Goal: Book appointment/travel/reservation

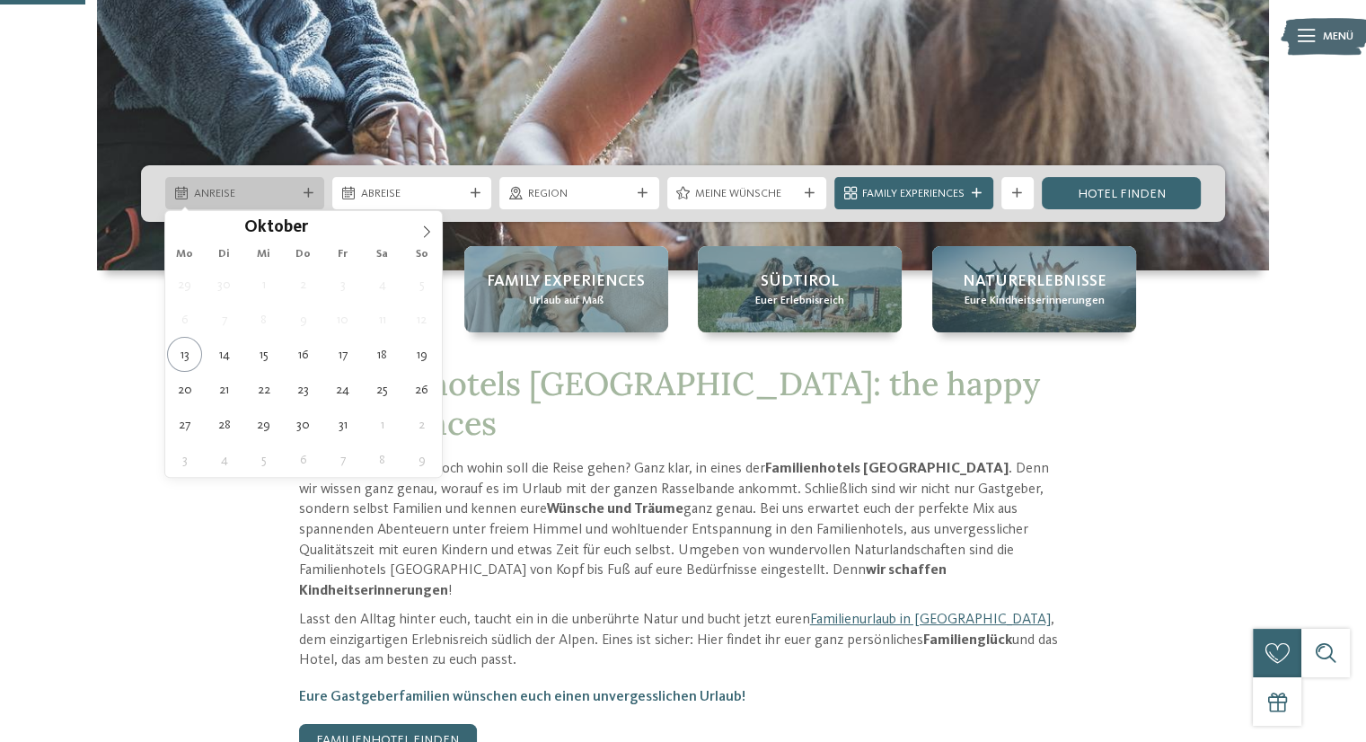
click at [290, 191] on span "Anreise" at bounding box center [245, 194] width 102 height 16
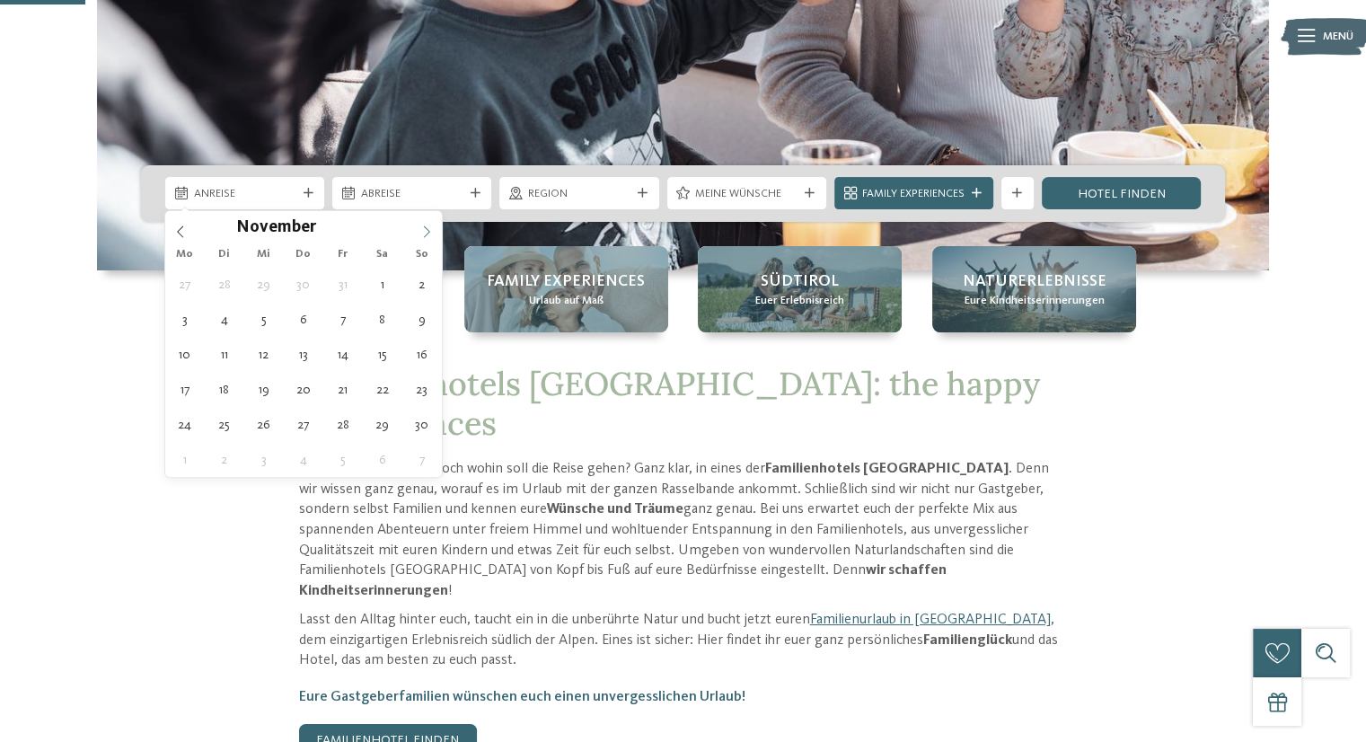
click at [427, 220] on span at bounding box center [426, 226] width 31 height 31
type input "****"
click at [427, 220] on span at bounding box center [426, 226] width 31 height 31
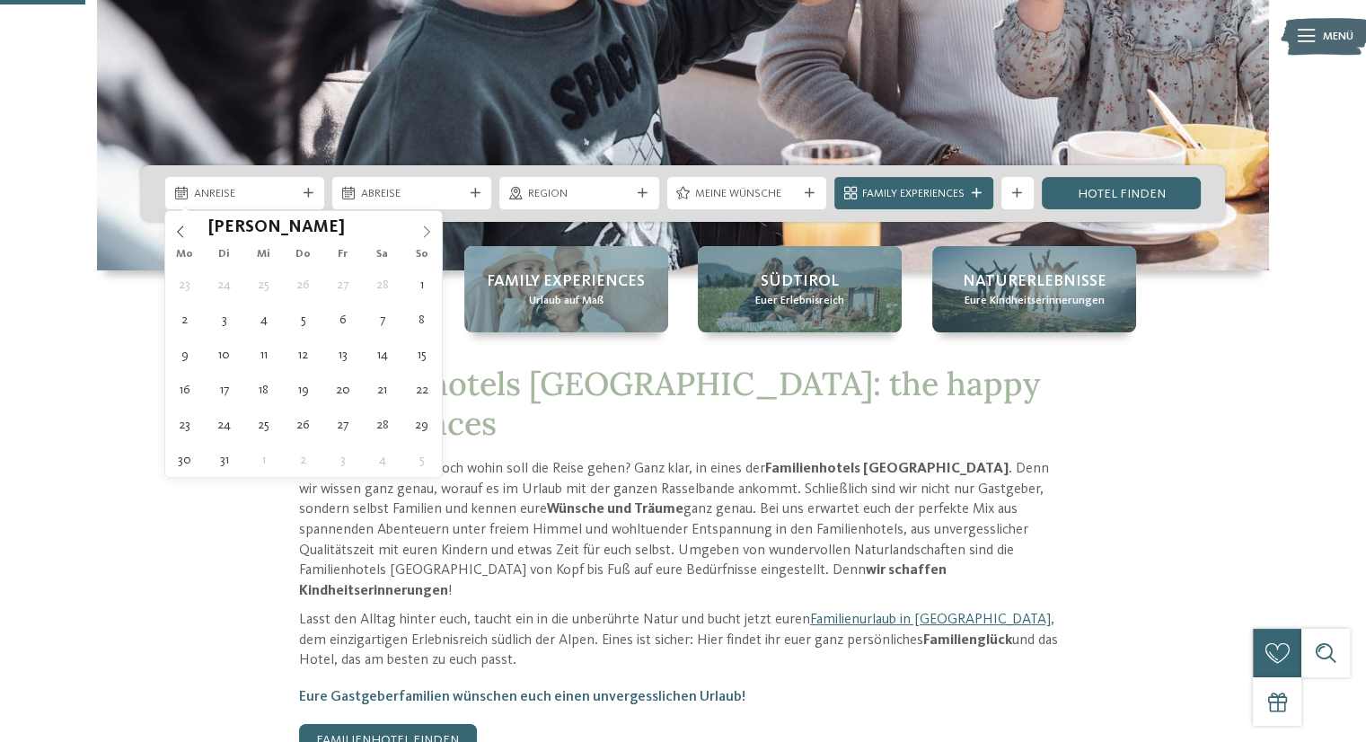
click at [427, 220] on span at bounding box center [426, 226] width 31 height 31
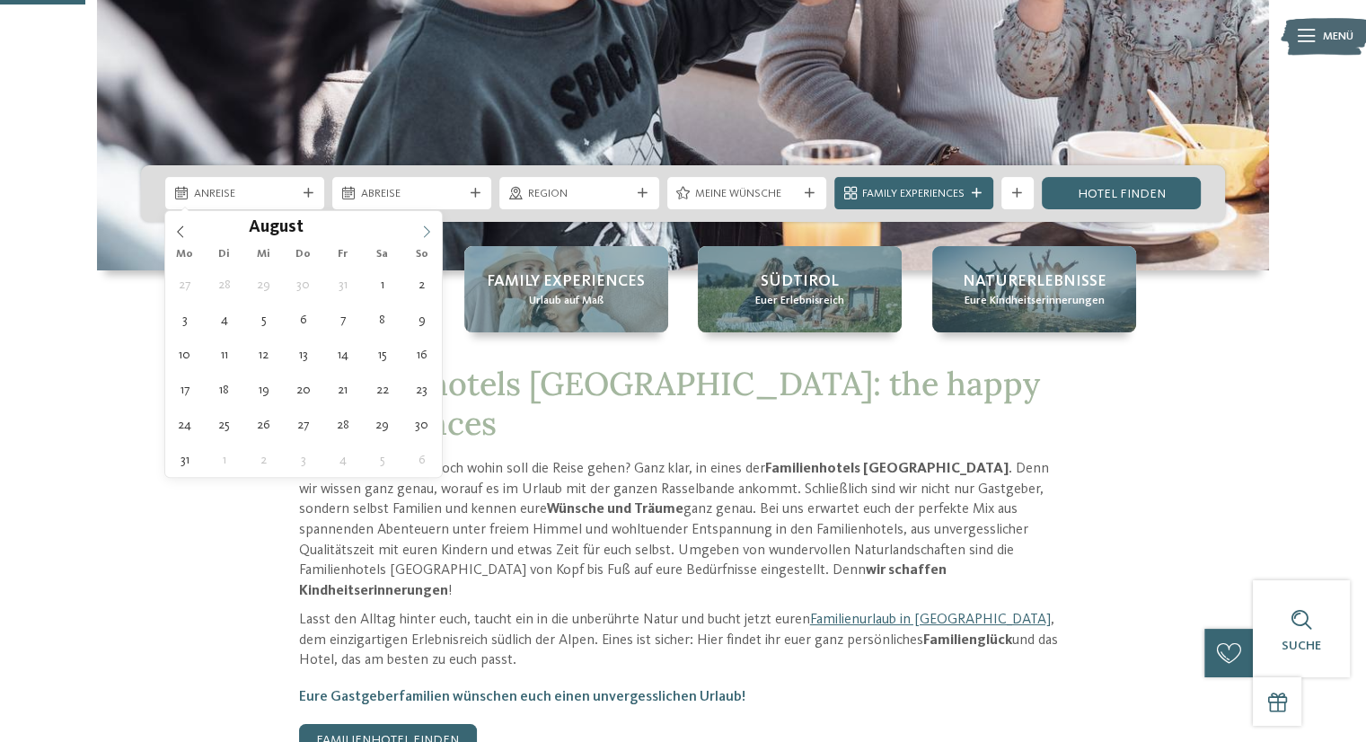
click at [427, 220] on span at bounding box center [426, 226] width 31 height 31
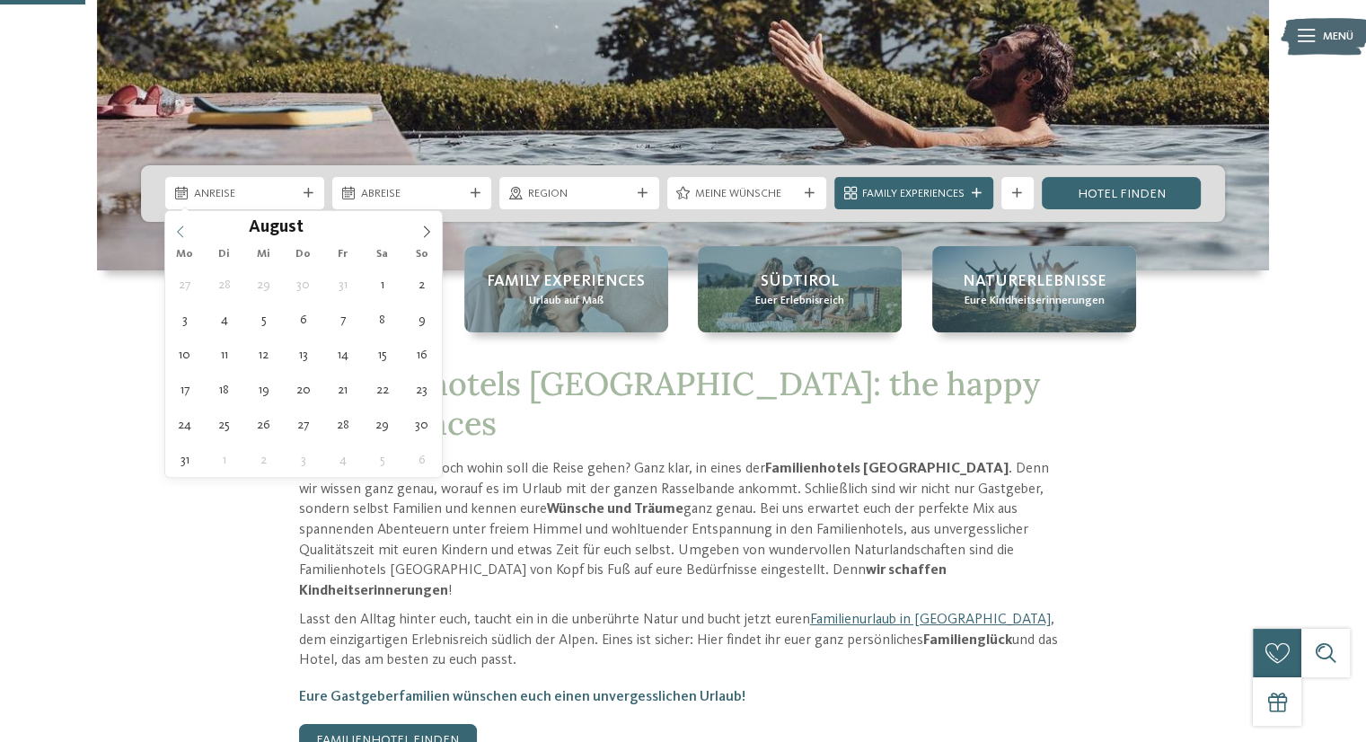
click at [183, 228] on icon at bounding box center [180, 231] width 13 height 13
type div "[DATE]"
type input "****"
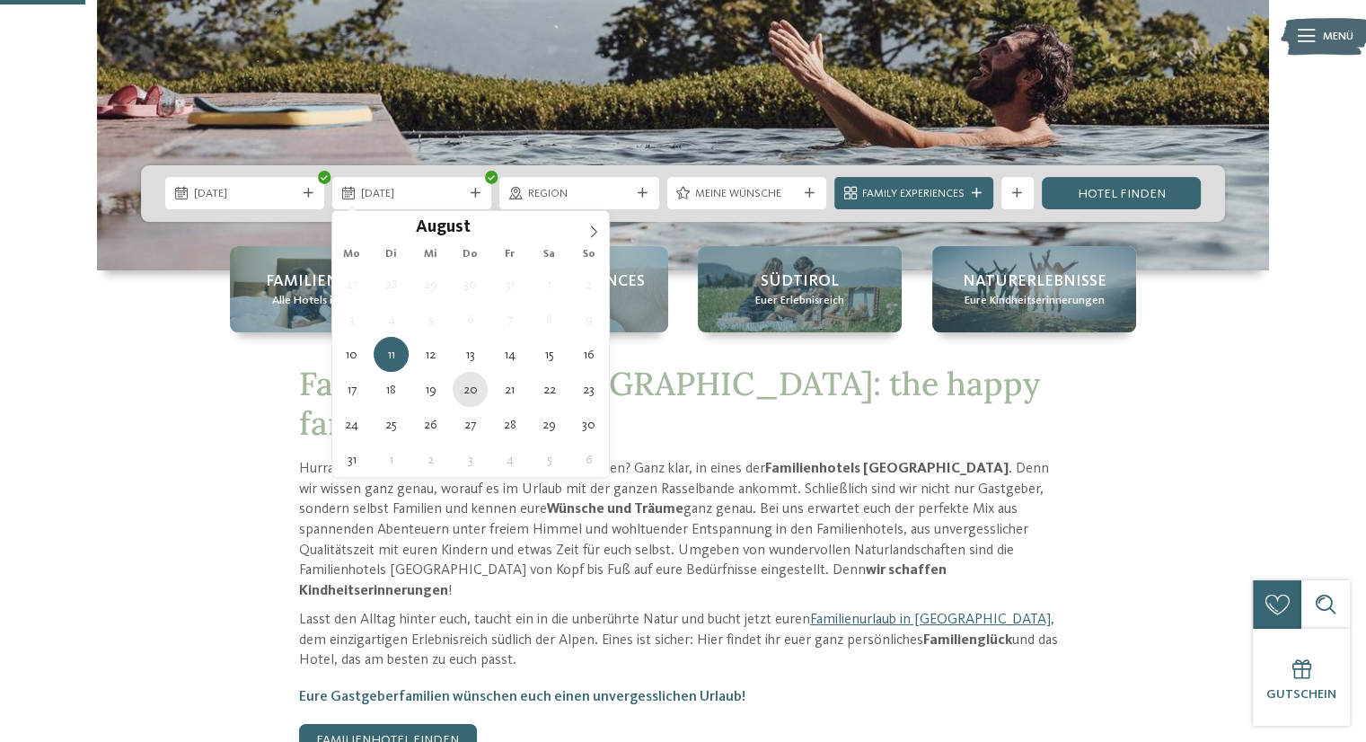
type div "[DATE]"
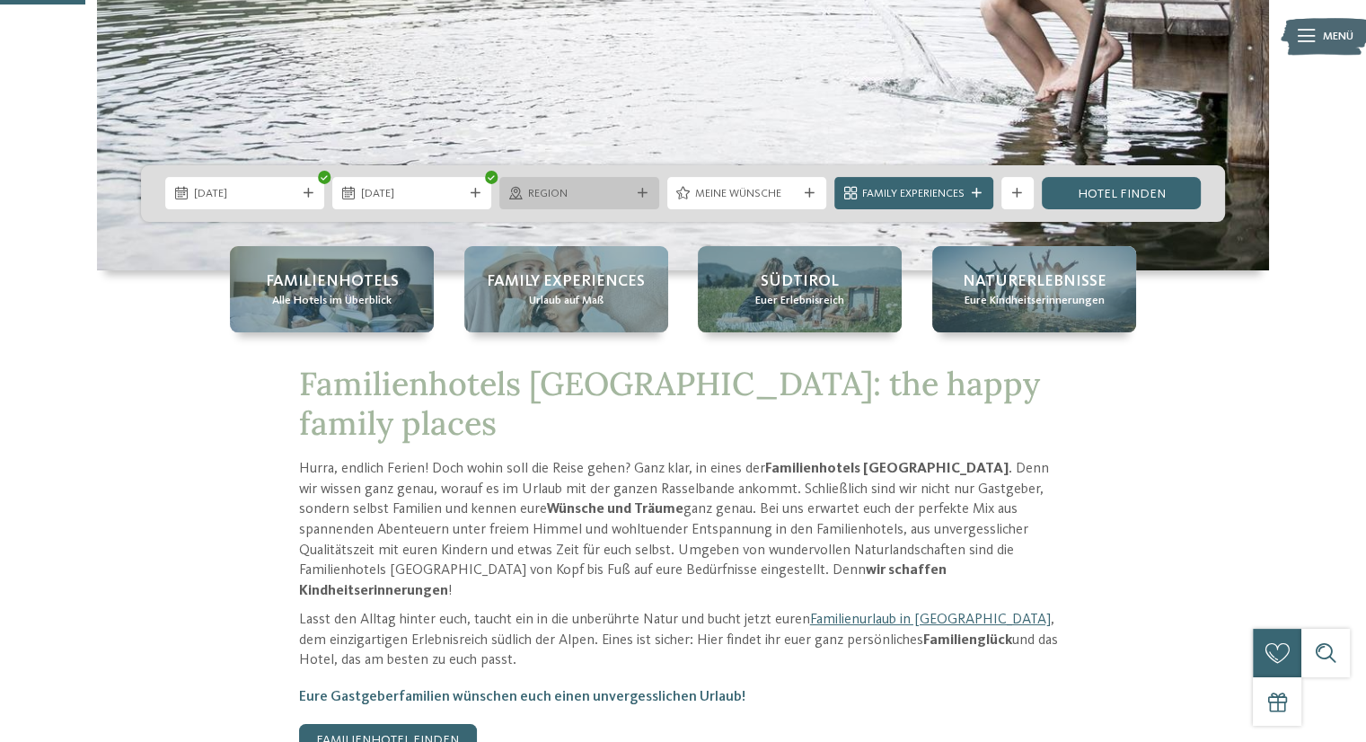
click at [650, 187] on div "Region" at bounding box center [578, 193] width 159 height 32
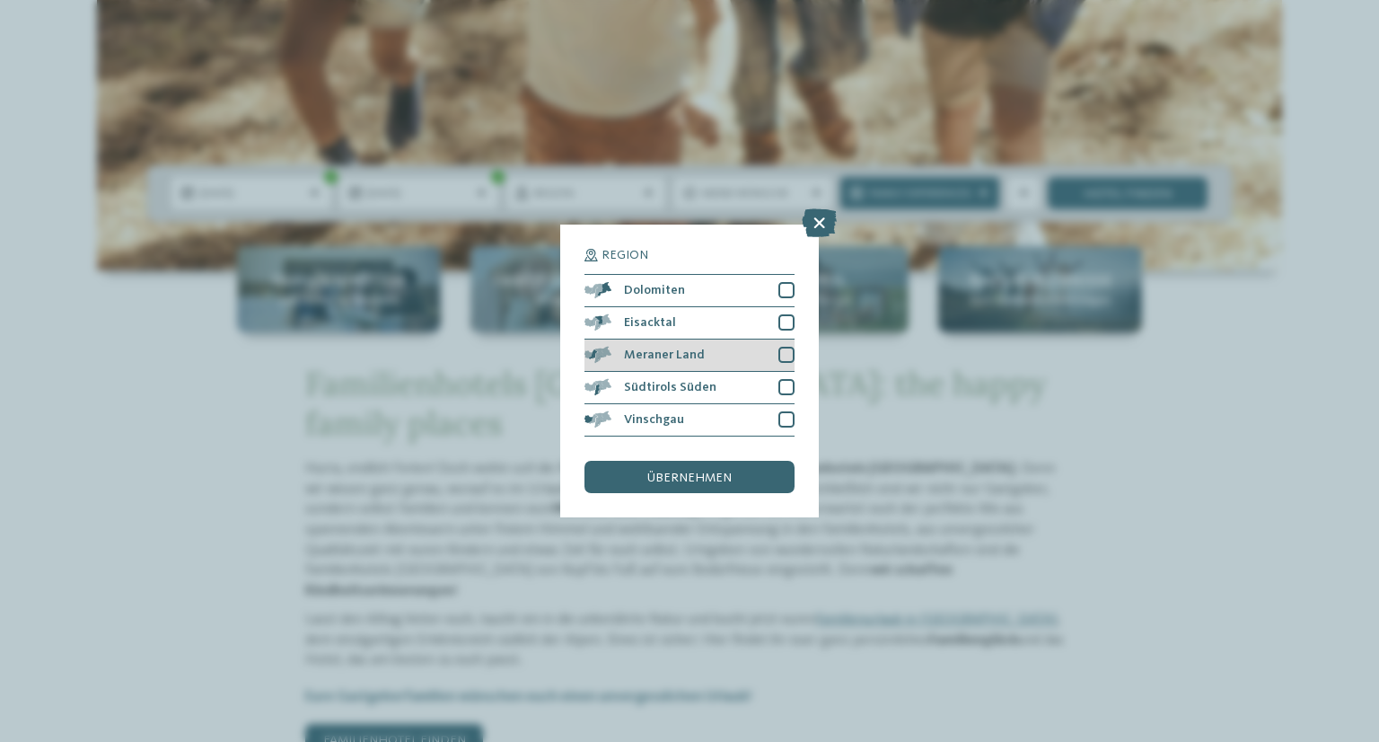
click at [767, 348] on div "Meraner Land" at bounding box center [690, 355] width 210 height 32
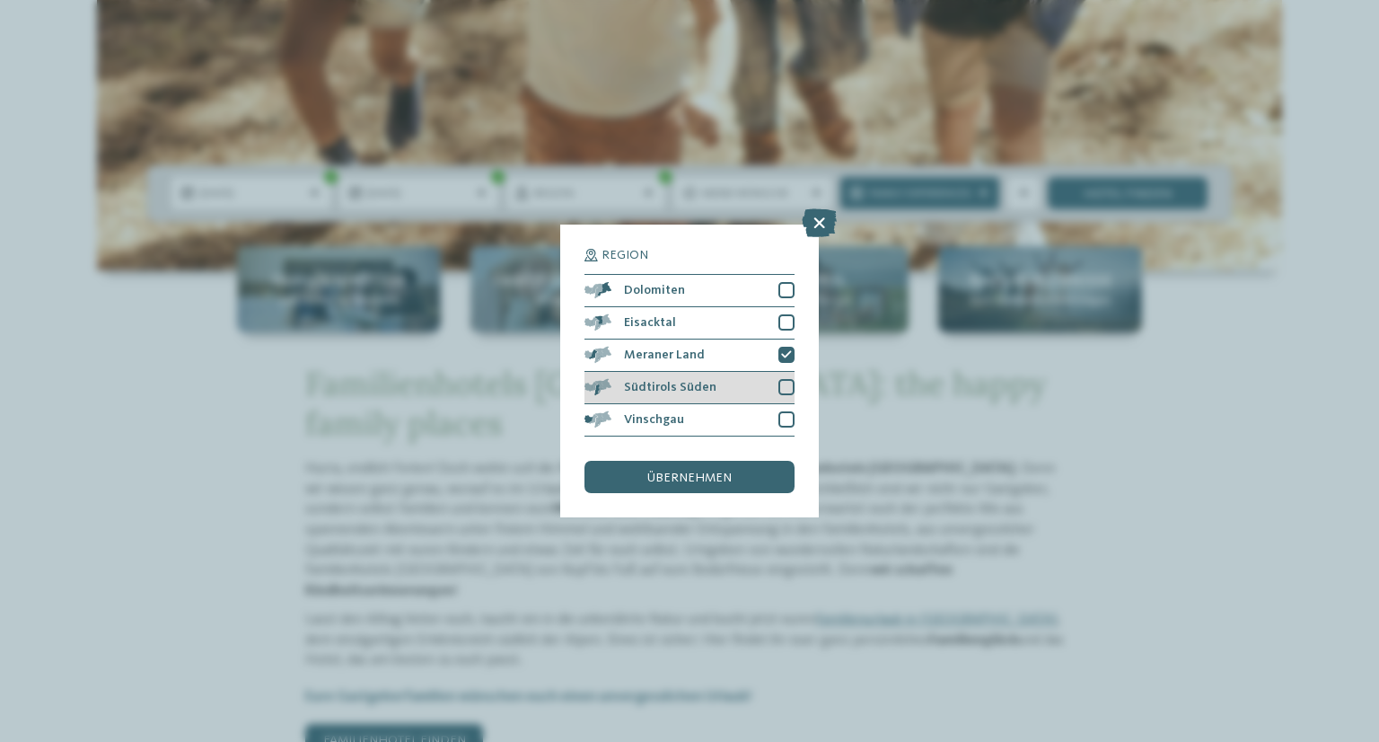
click at [774, 381] on div "Südtirols Süden" at bounding box center [690, 388] width 210 height 32
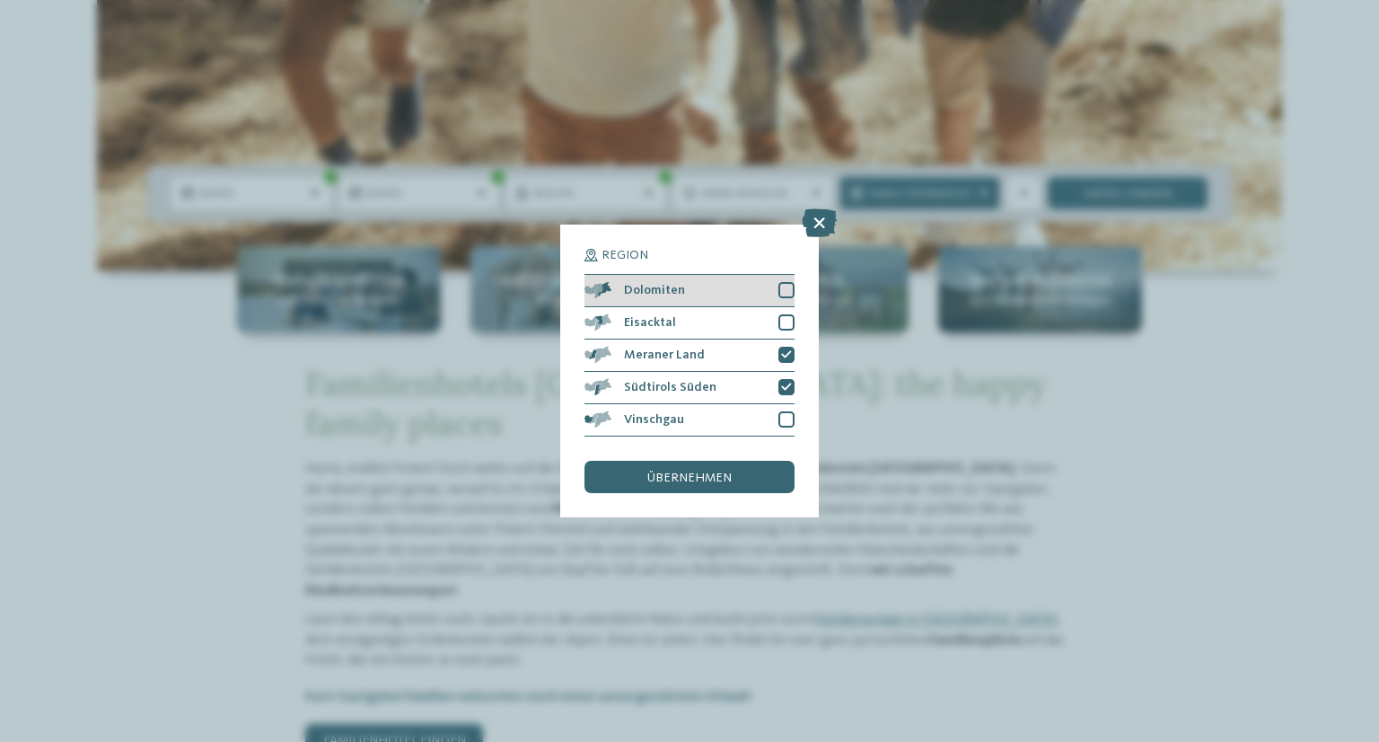
click at [789, 295] on div at bounding box center [787, 290] width 16 height 16
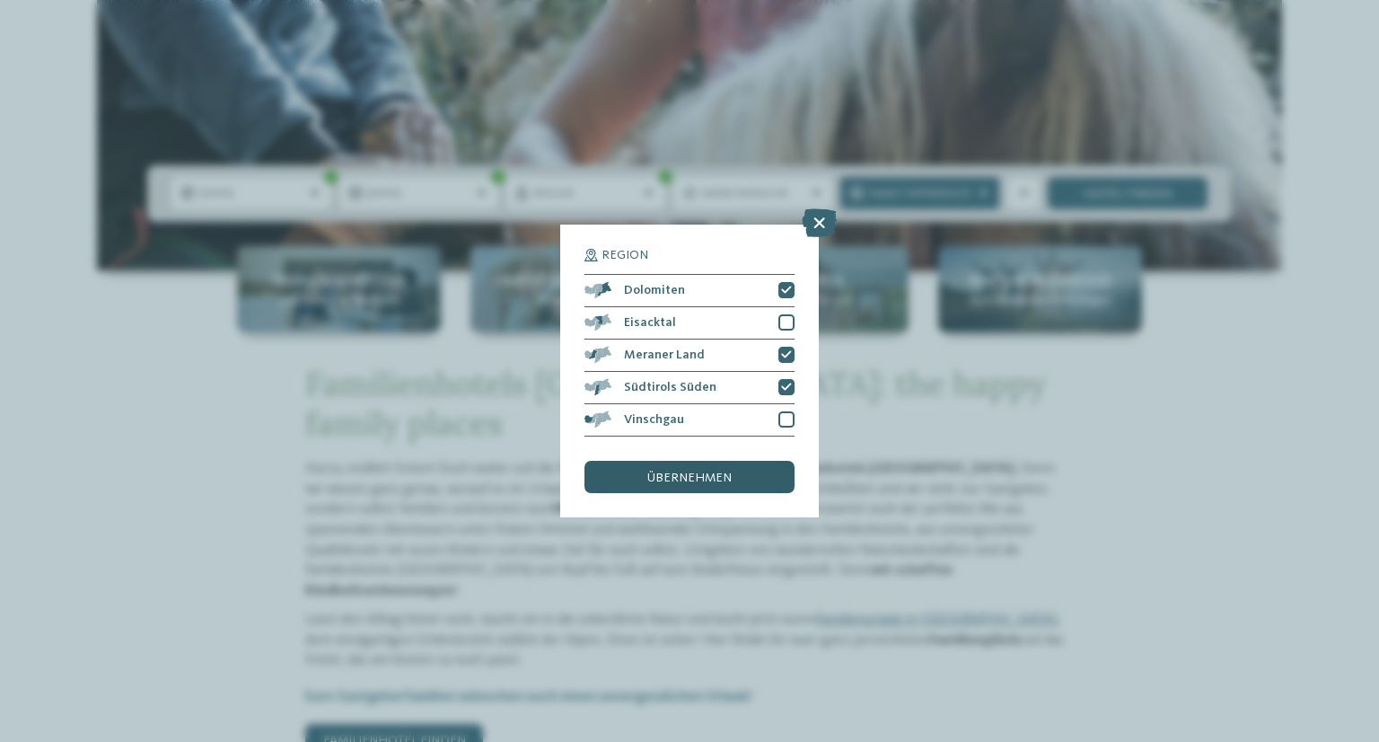
click at [697, 475] on span "übernehmen" at bounding box center [689, 477] width 84 height 13
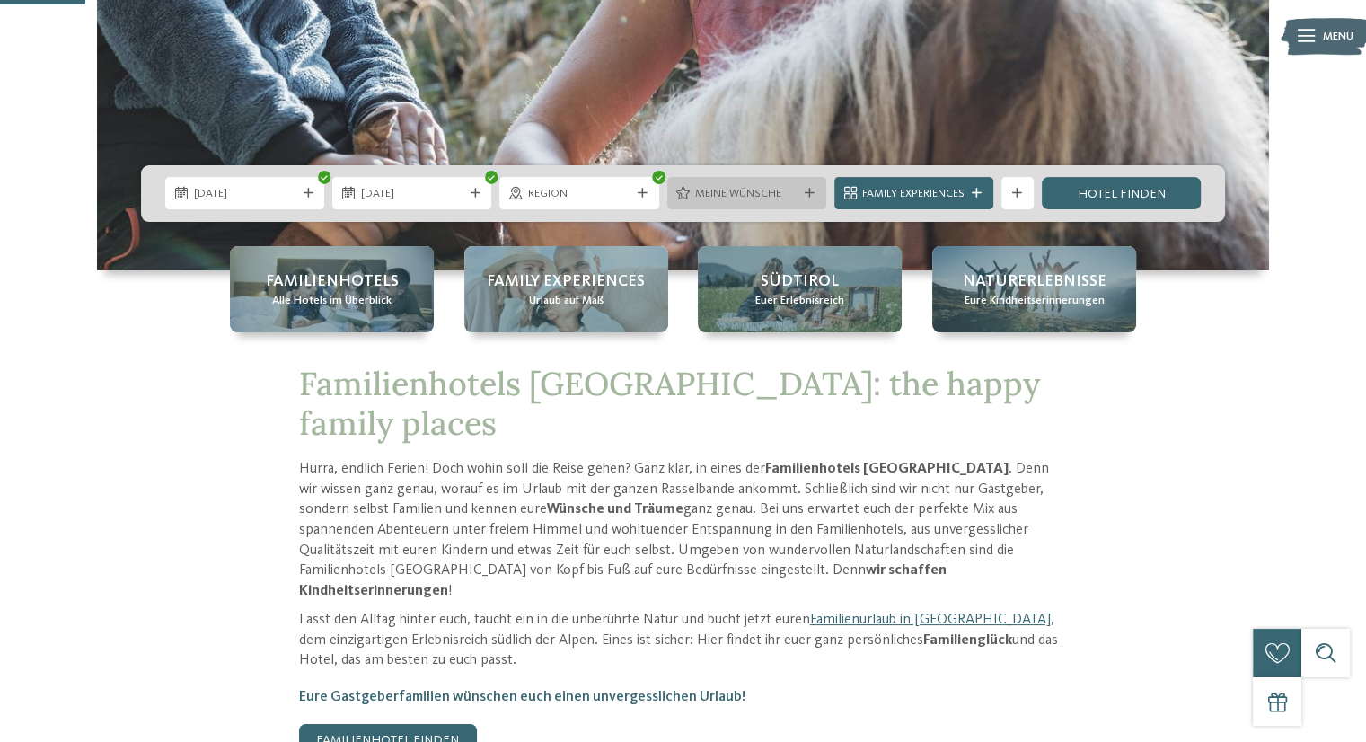
click at [760, 185] on div "Meine Wünsche" at bounding box center [746, 193] width 110 height 17
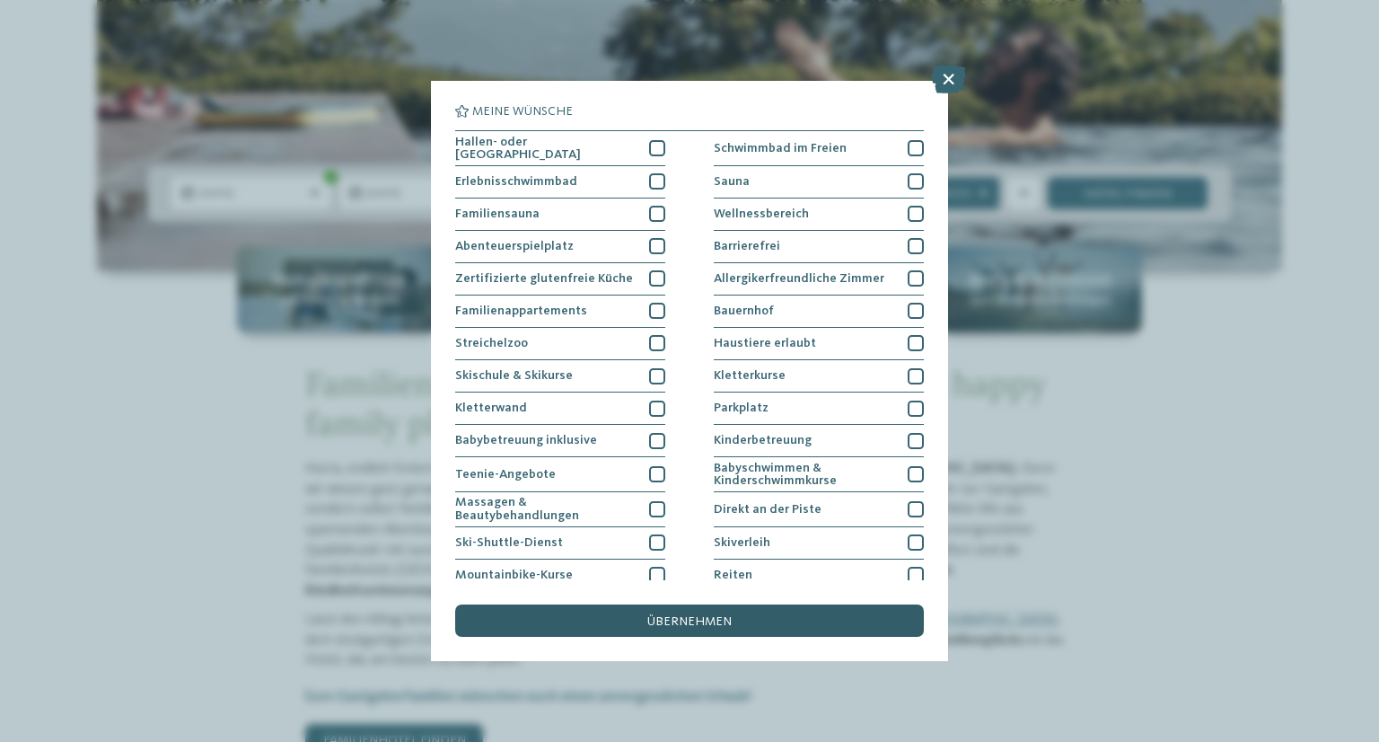
click at [688, 616] on span "übernehmen" at bounding box center [689, 621] width 84 height 13
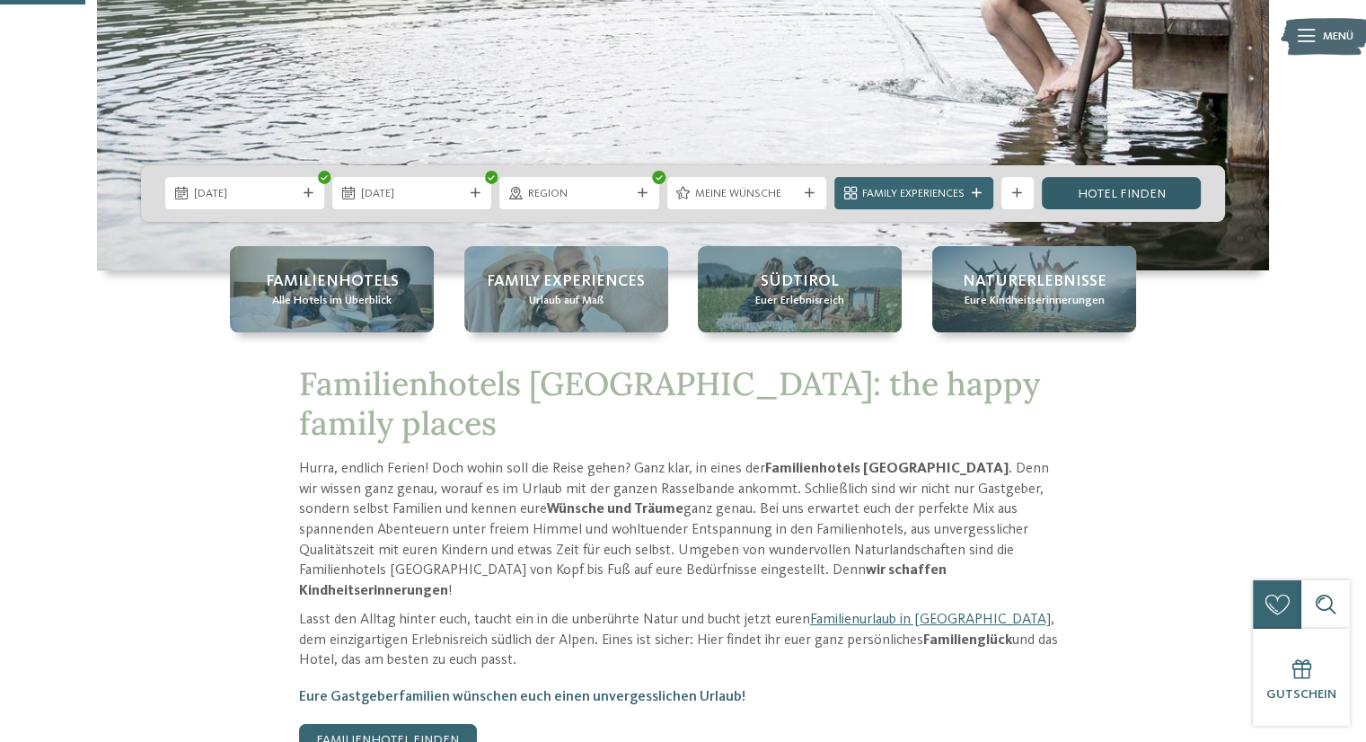
click at [1078, 202] on link "Hotel finden" at bounding box center [1121, 193] width 159 height 32
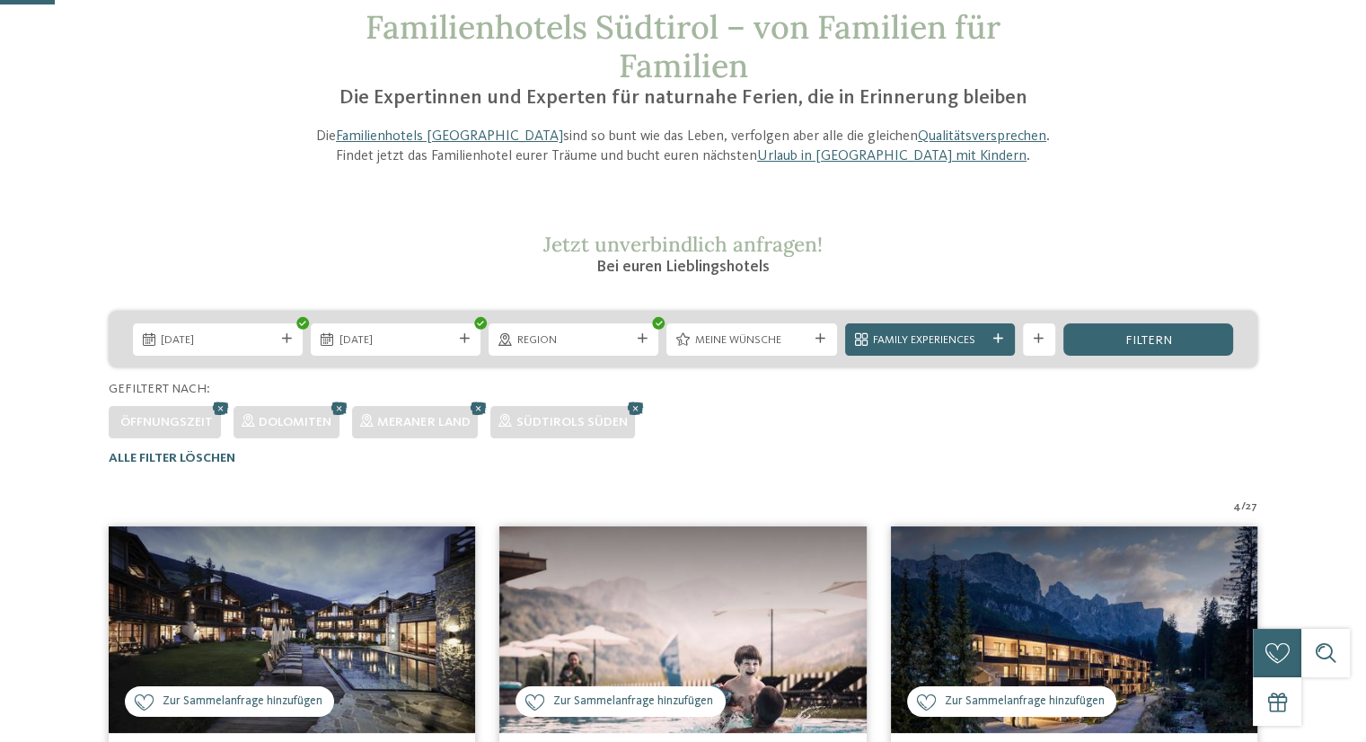
scroll to position [108, 0]
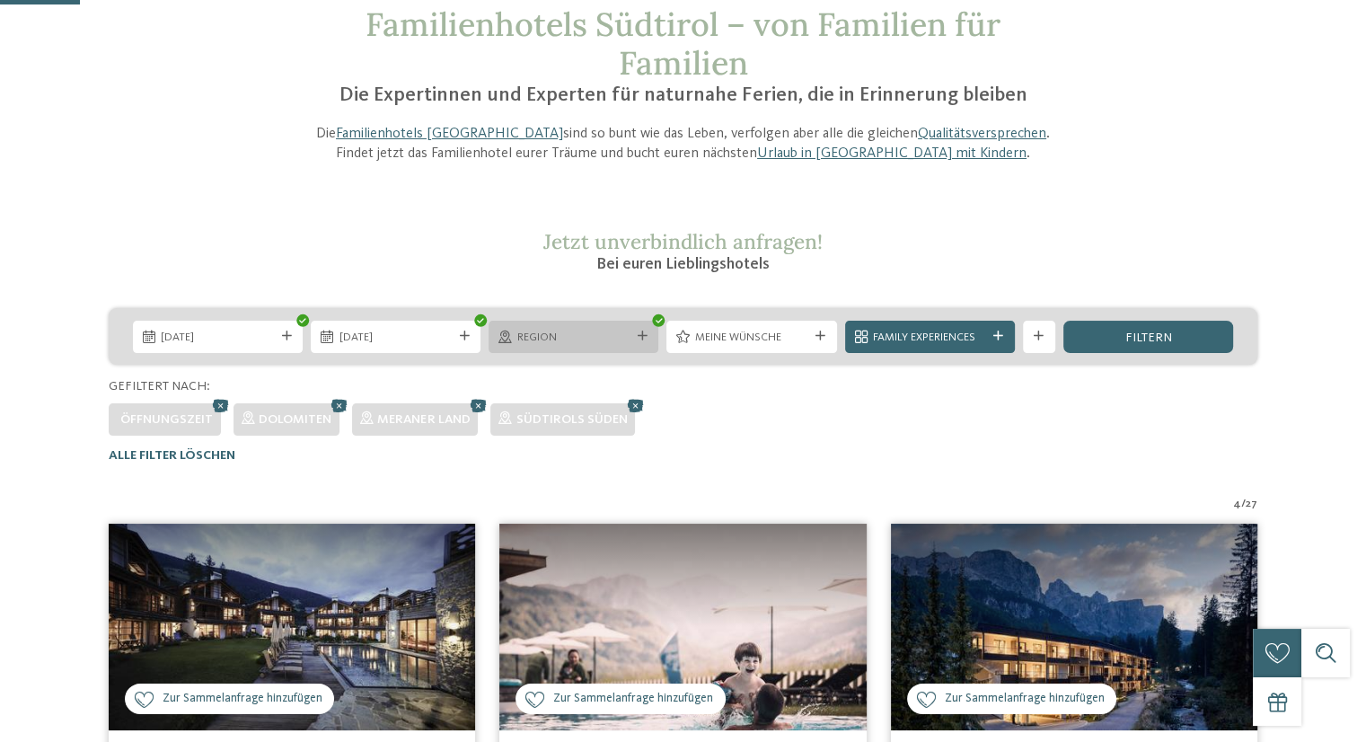
click at [559, 342] on span "Region" at bounding box center [573, 338] width 113 height 16
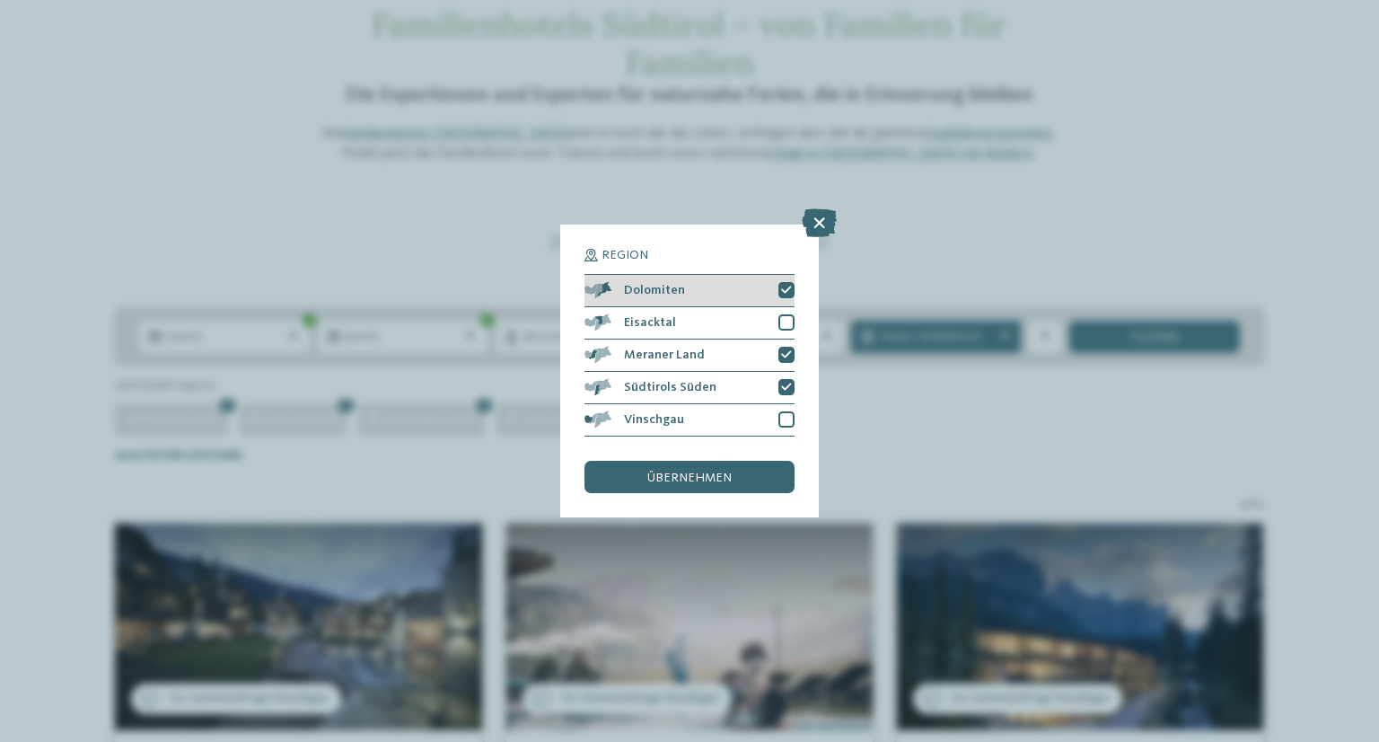
click at [782, 288] on icon at bounding box center [786, 291] width 11 height 10
click at [682, 480] on span "übernehmen" at bounding box center [689, 477] width 84 height 13
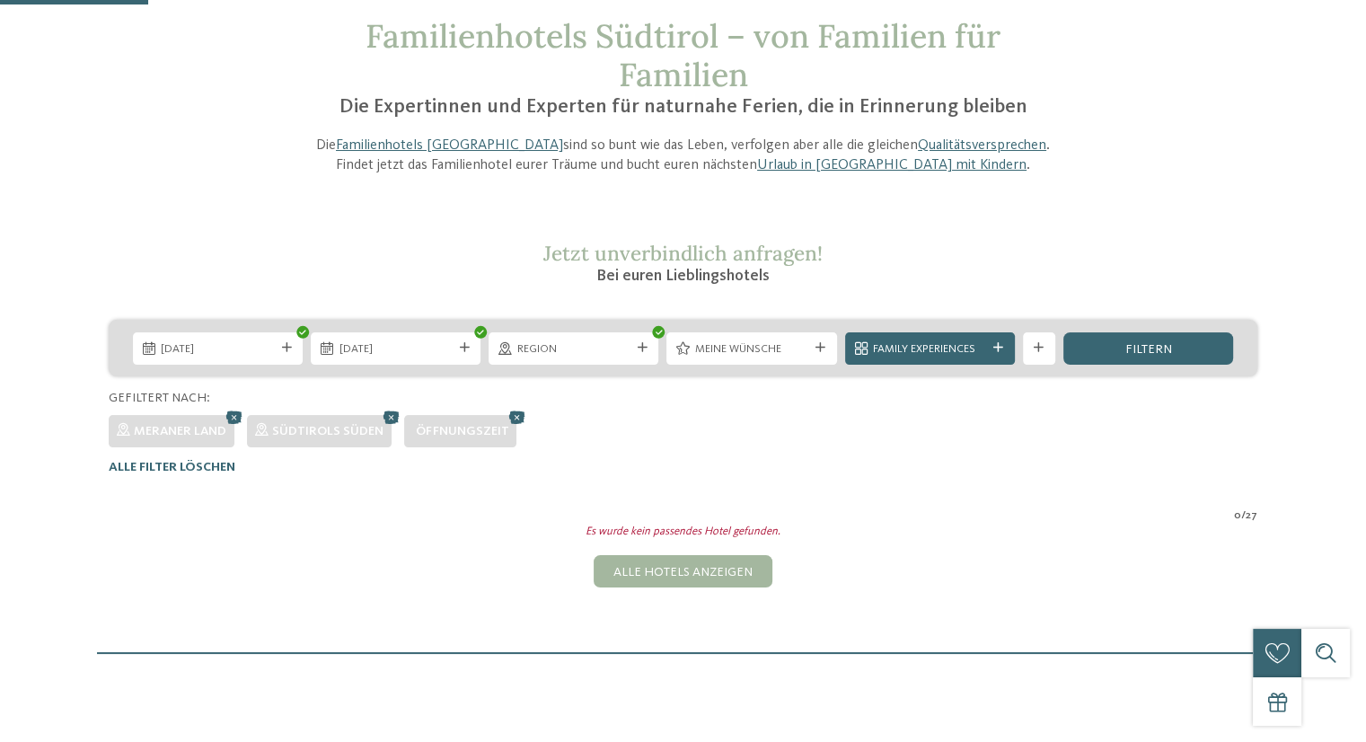
scroll to position [53, 0]
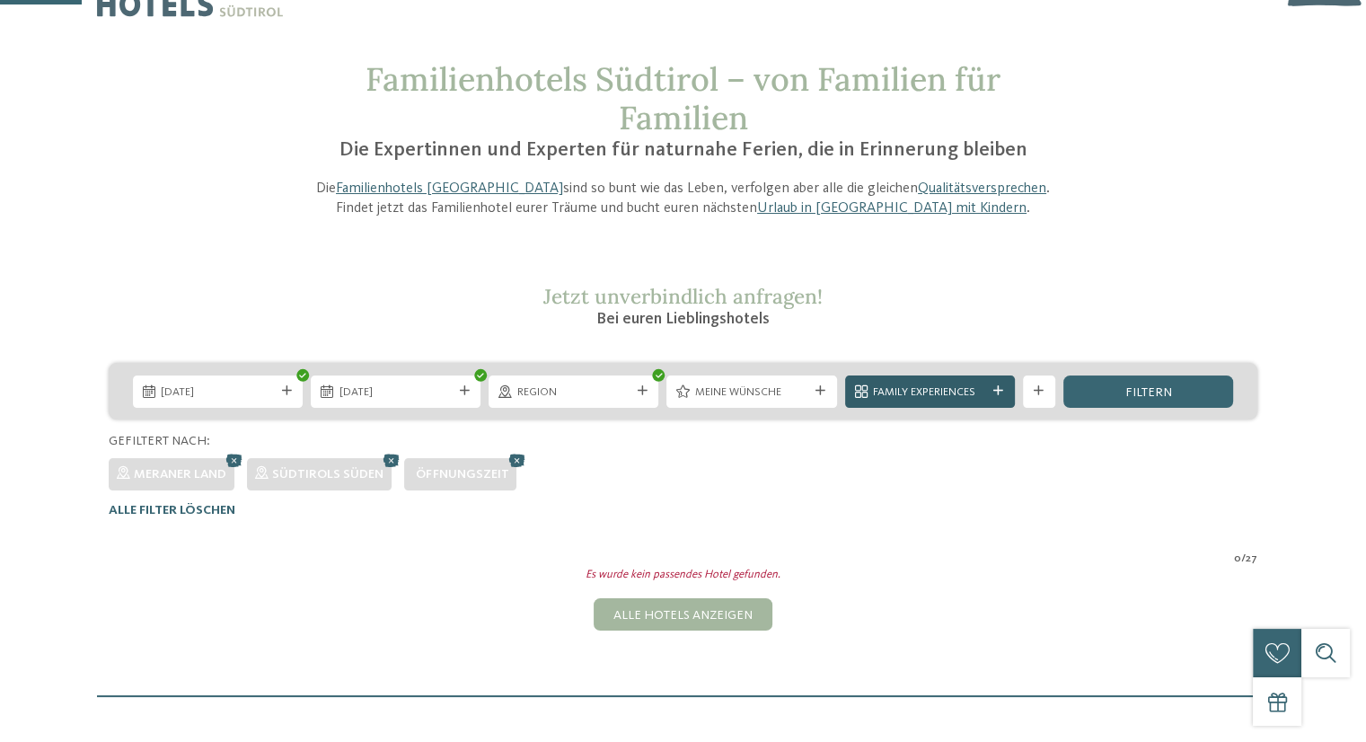
click at [991, 388] on div at bounding box center [998, 391] width 16 height 10
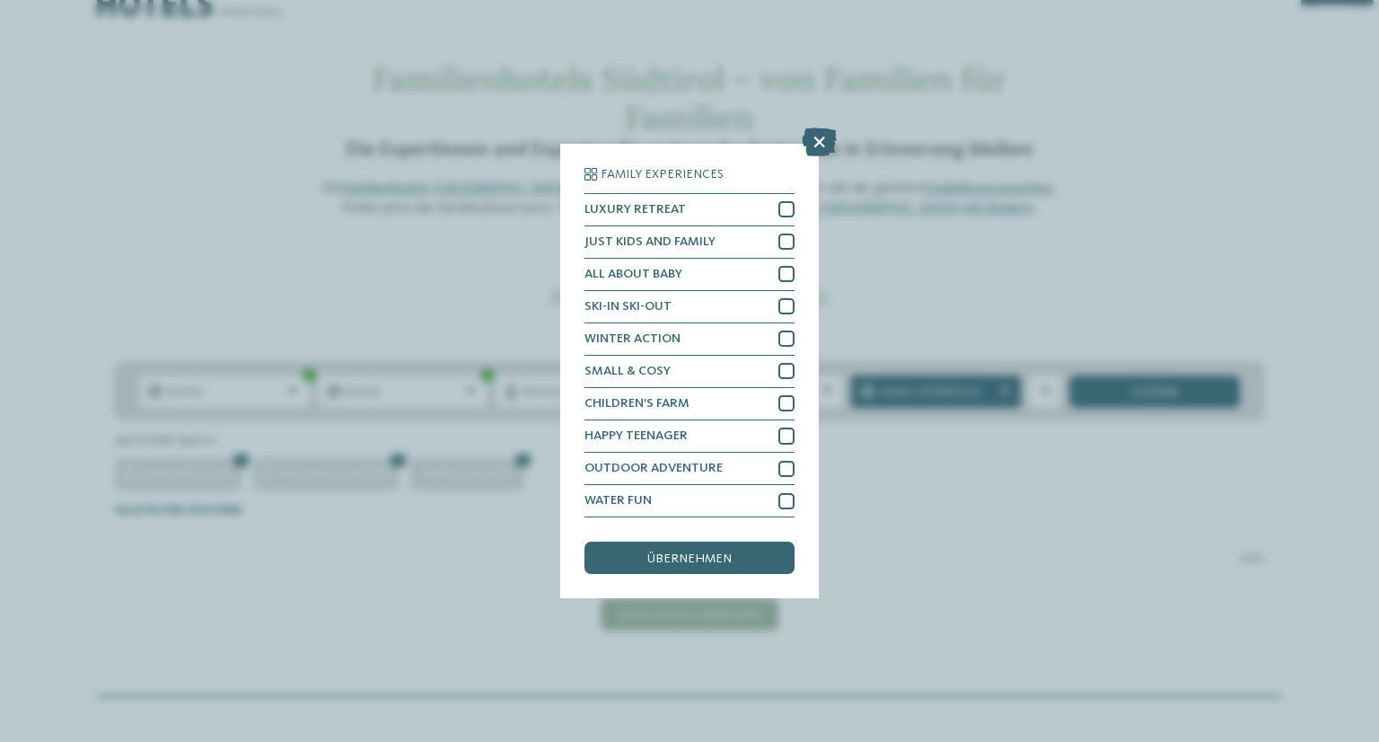
click at [841, 145] on div "Family Experiences LUXURY RETREAT JUST KIDS AND FAMILY" at bounding box center [689, 371] width 1379 height 742
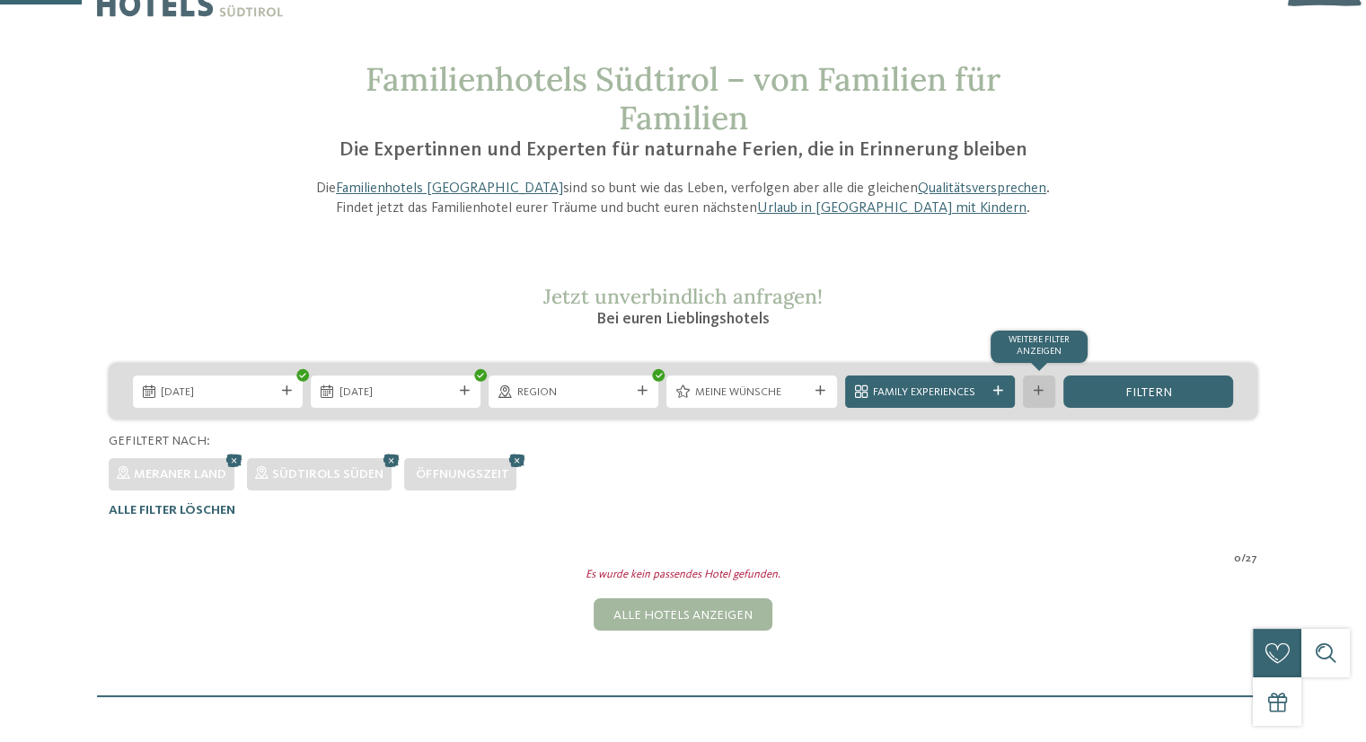
click at [1034, 386] on icon at bounding box center [1039, 391] width 10 height 10
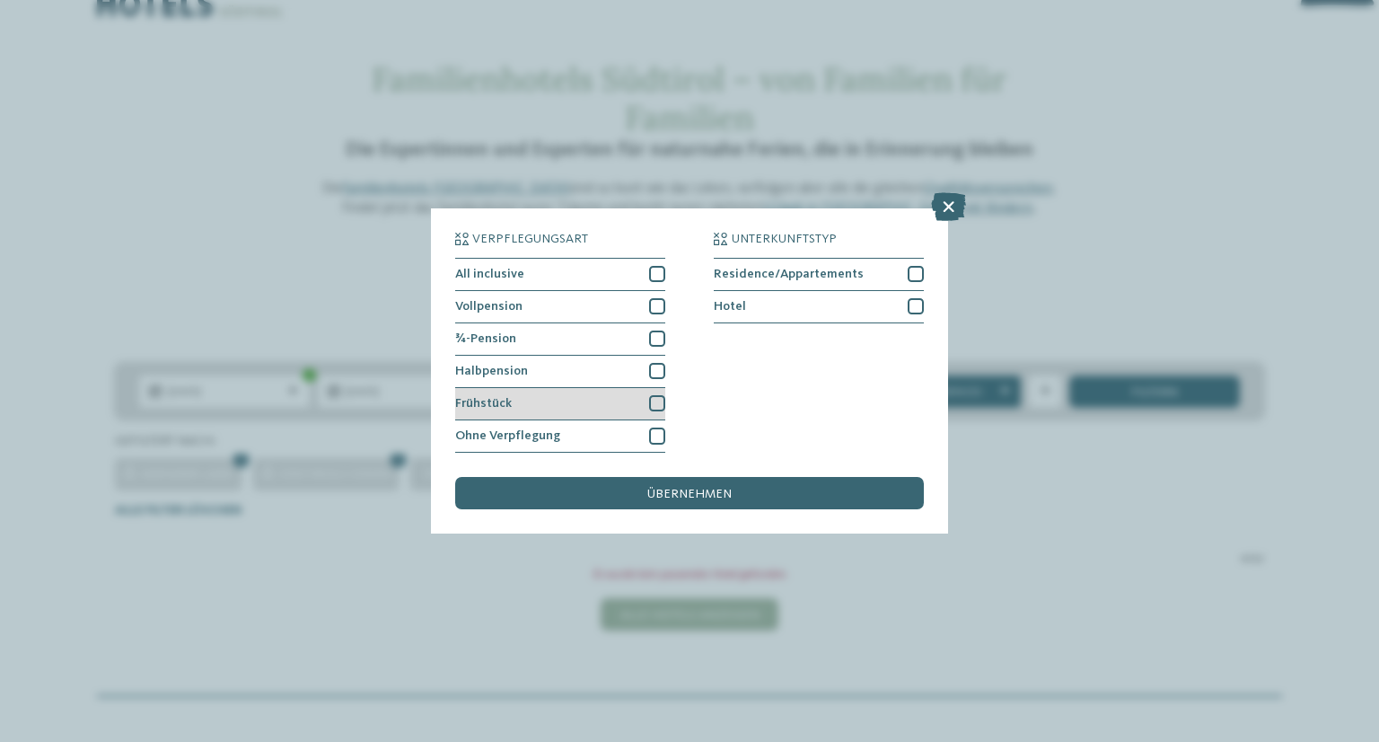
click at [655, 400] on div at bounding box center [657, 403] width 16 height 16
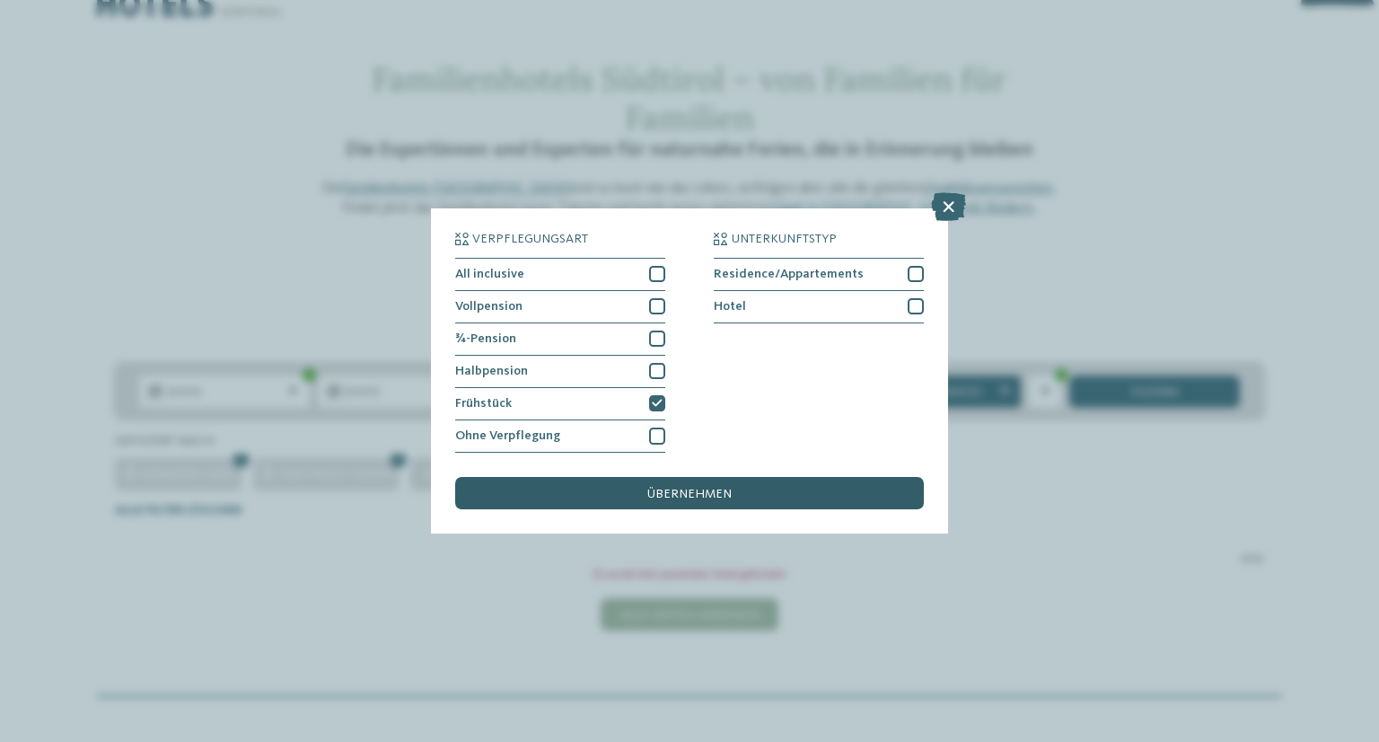
click at [700, 492] on span "übernehmen" at bounding box center [689, 494] width 84 height 13
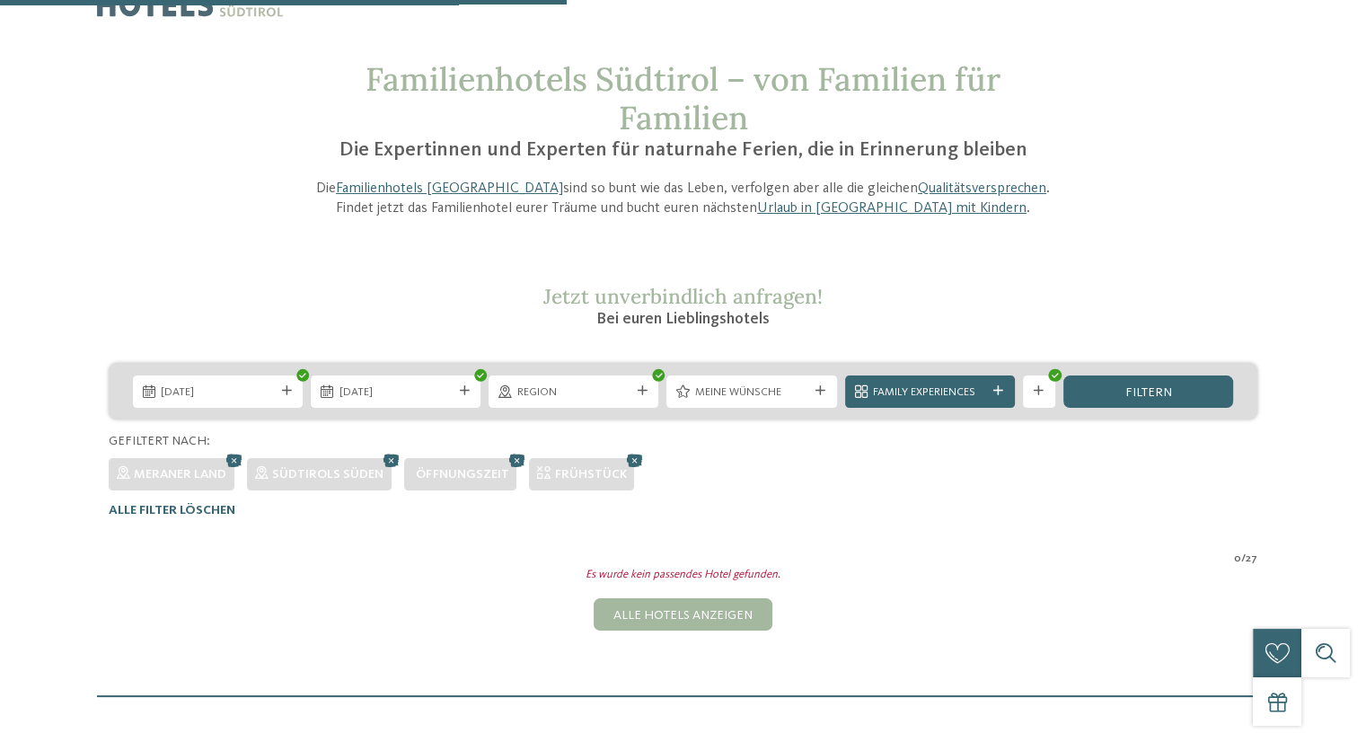
scroll to position [520, 0]
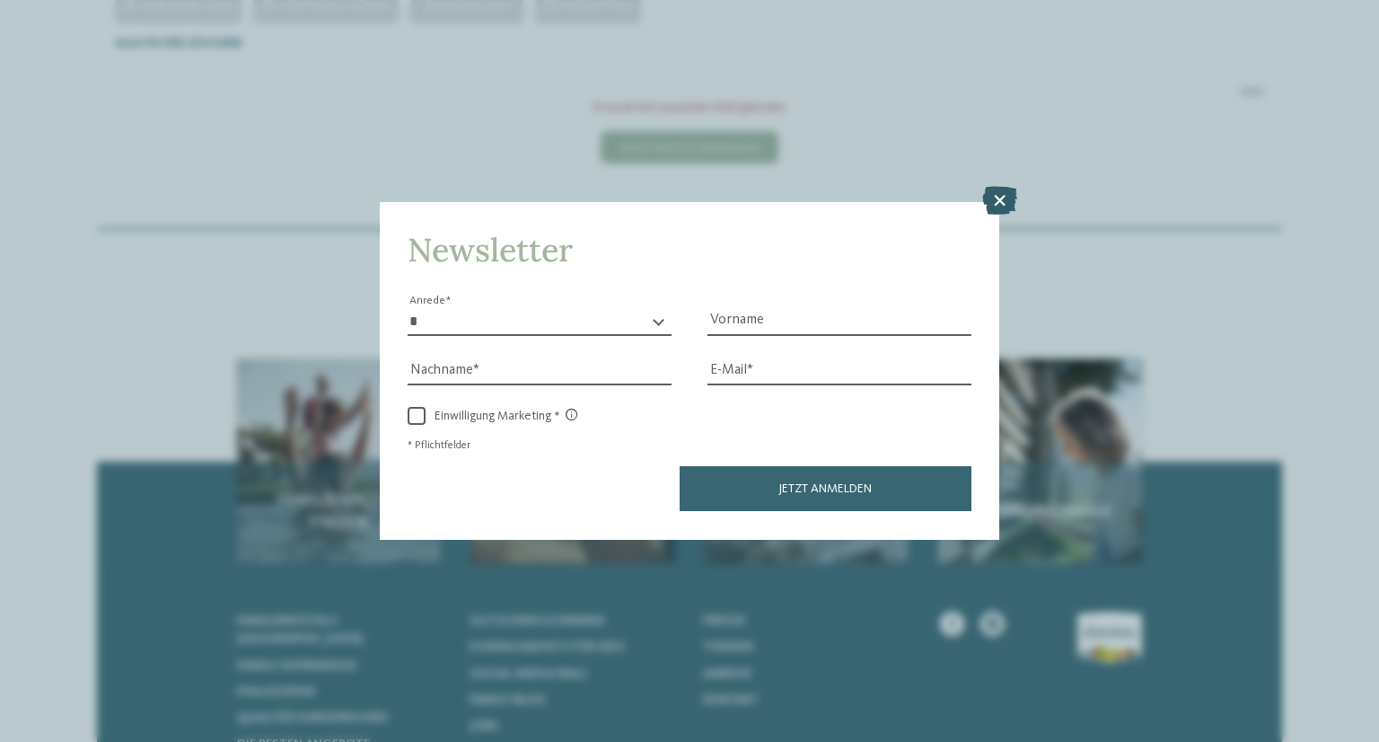
click at [999, 206] on icon at bounding box center [999, 201] width 35 height 29
